Goal: Find specific page/section: Find specific page/section

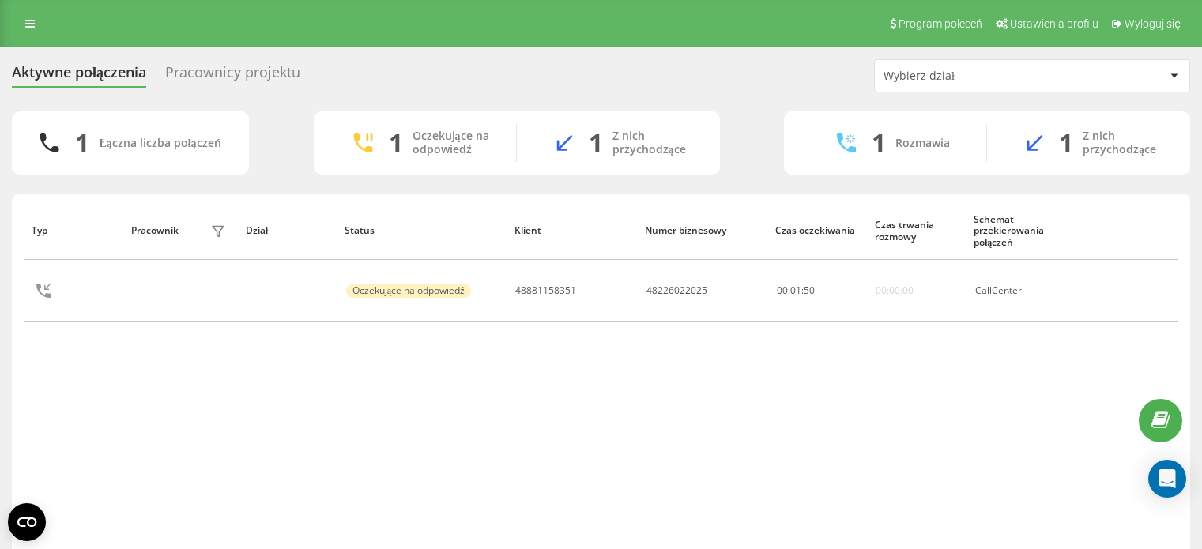
click at [183, 69] on div "Pracownicy projektu" at bounding box center [232, 76] width 135 height 24
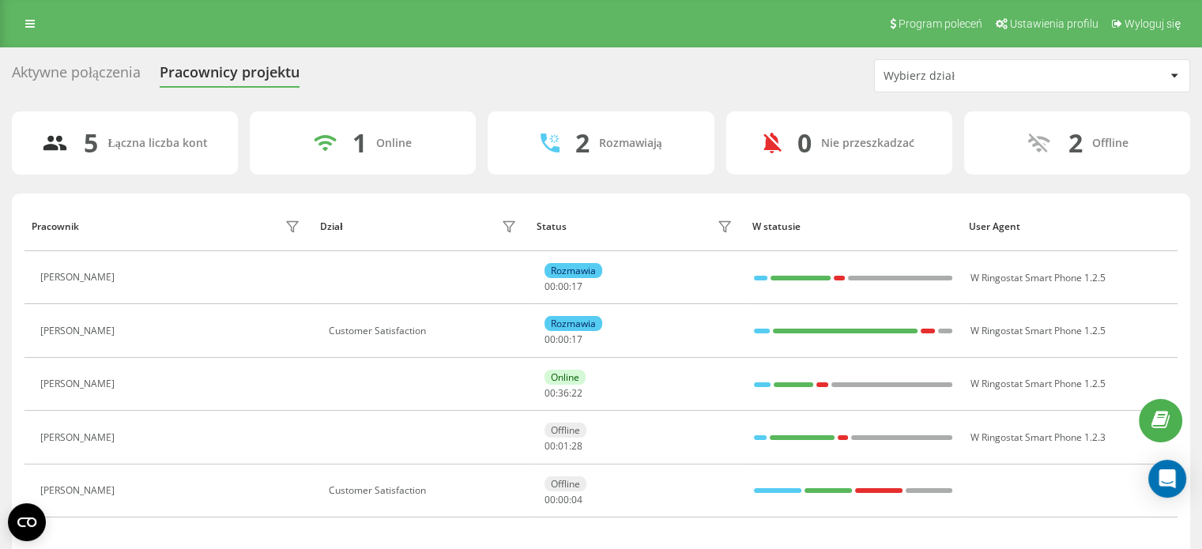
click at [92, 69] on div "Aktywne połączenia" at bounding box center [76, 76] width 129 height 24
